Goal: Information Seeking & Learning: Check status

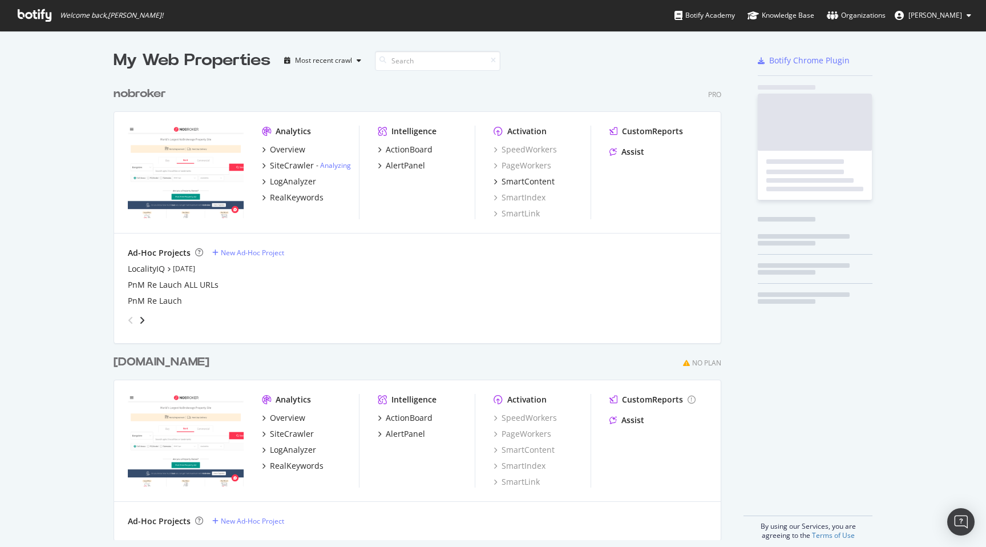
scroll to position [468, 617]
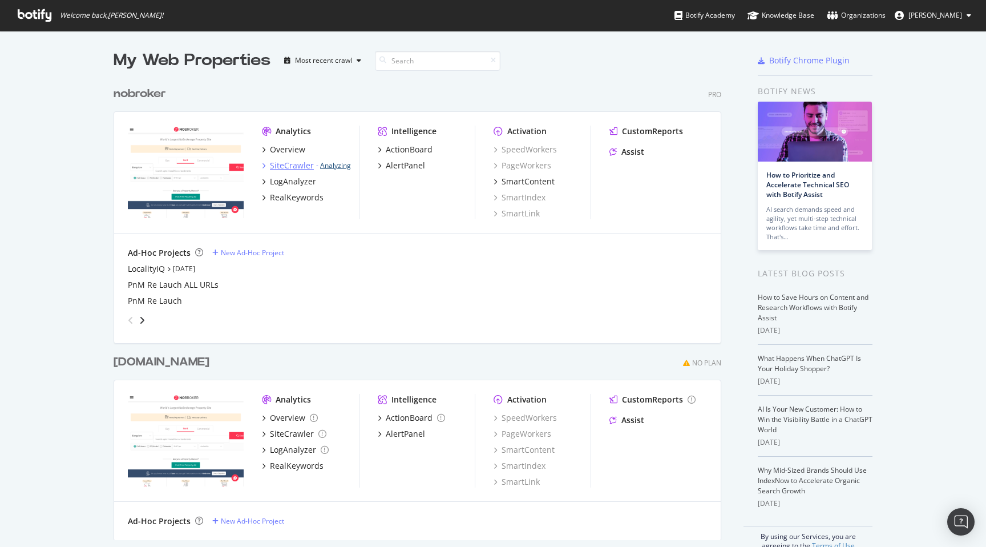
click at [337, 164] on link "Analyzing" at bounding box center [335, 165] width 31 height 10
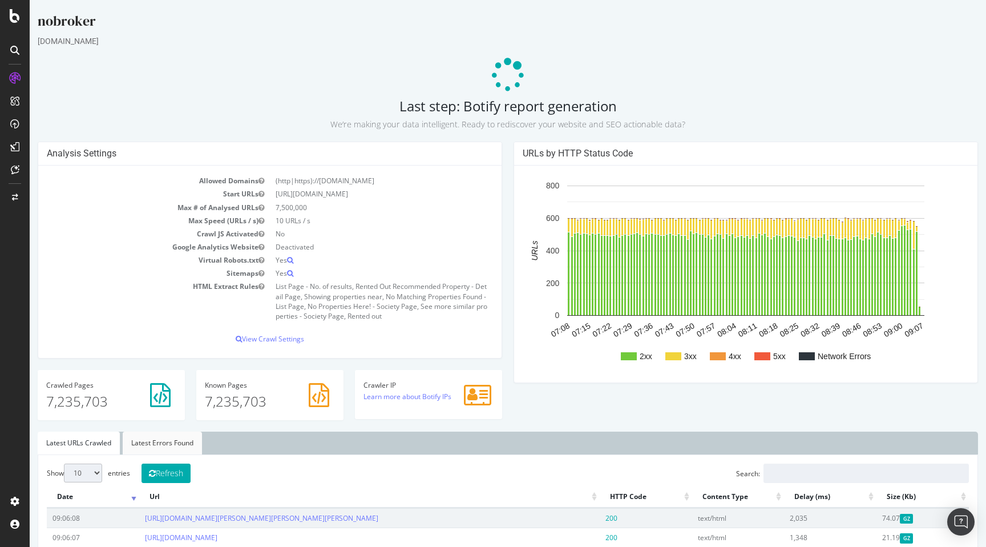
click at [164, 437] on link "Latest Errors Found" at bounding box center [162, 442] width 79 height 23
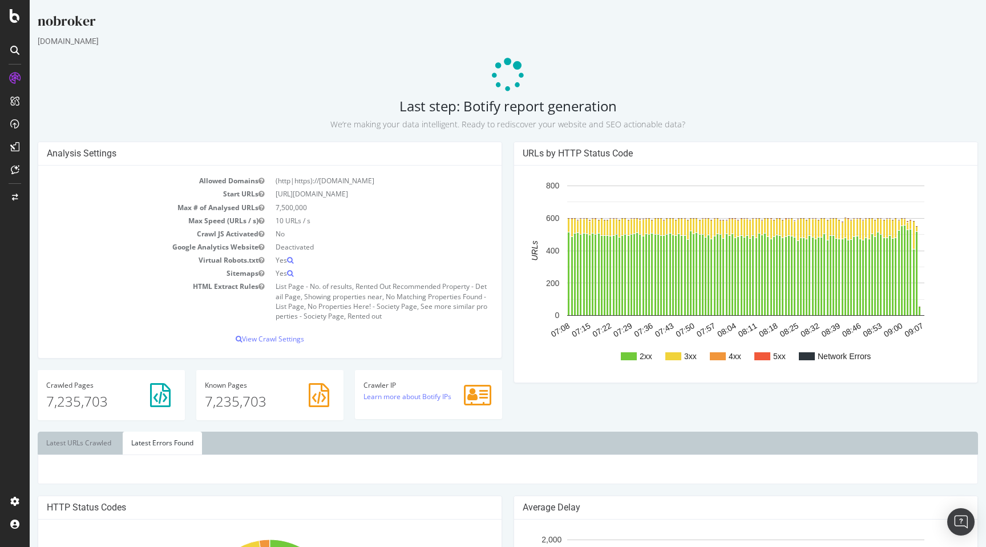
click at [509, 370] on div "URLs by HTTP Status Code 2xx 3xx 4xx 5xx Network Errors 07:08 07:15 07:22 07:29…" at bounding box center [746, 268] width 476 height 253
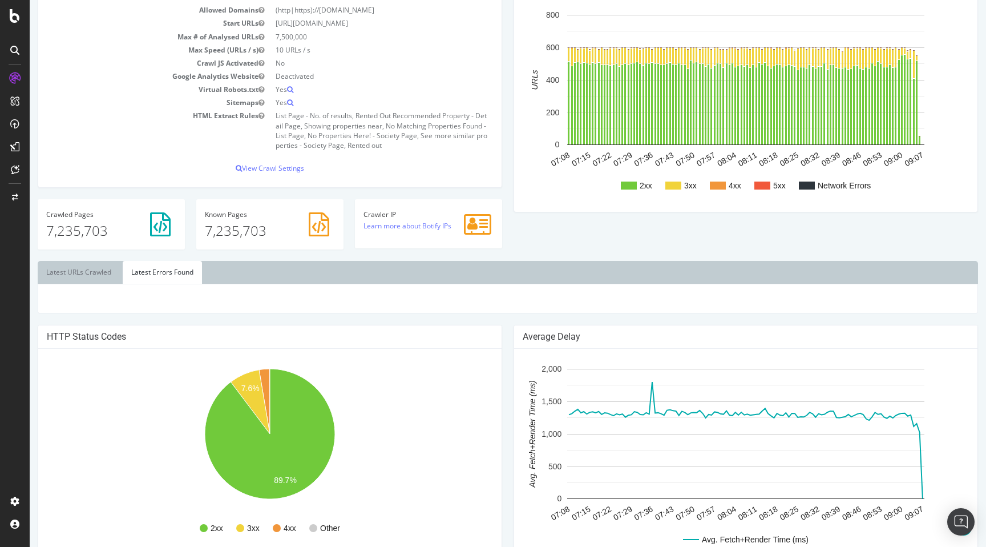
scroll to position [188, 0]
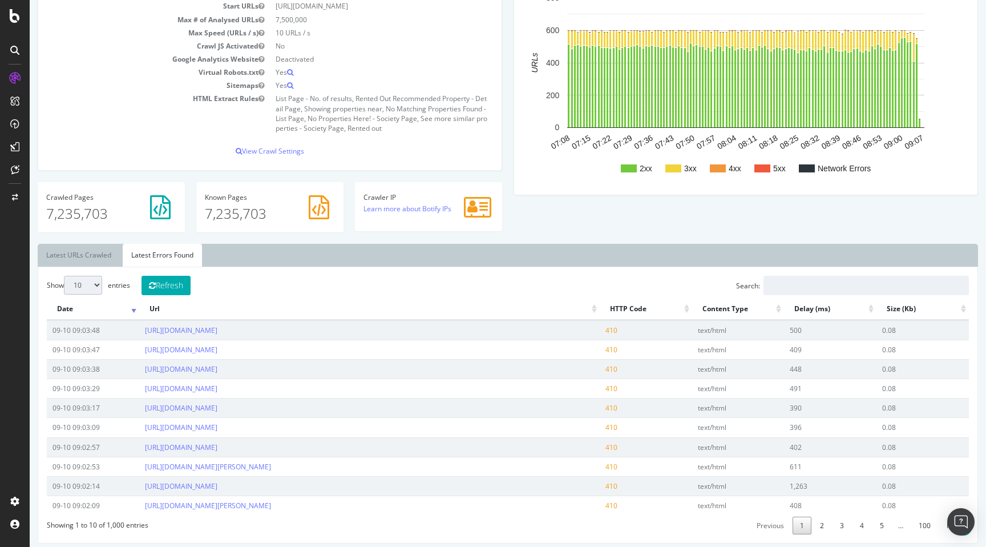
click at [86, 285] on select "10 25 50 100" at bounding box center [83, 285] width 38 height 19
select select "100"
click at [64, 276] on select "10 25 50 100" at bounding box center [83, 285] width 38 height 19
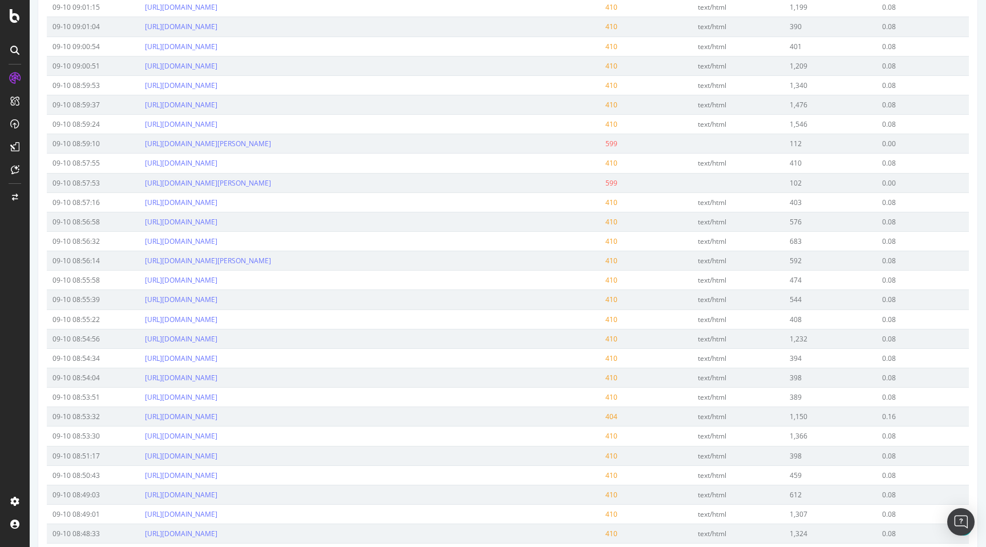
scroll to position [725, 0]
